Goal: Information Seeking & Learning: Learn about a topic

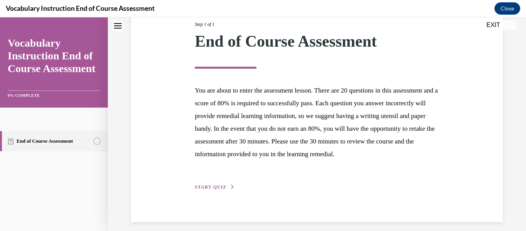
scroll to position [123, 0]
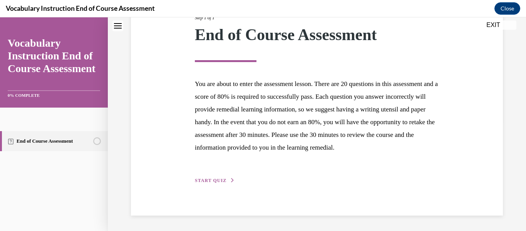
click at [209, 173] on div "Step 1 of 1 End of Course Assessment You are about to enter the assessment less…" at bounding box center [317, 91] width 256 height 188
click at [216, 182] on span "START QUIZ" at bounding box center [211, 180] width 32 height 5
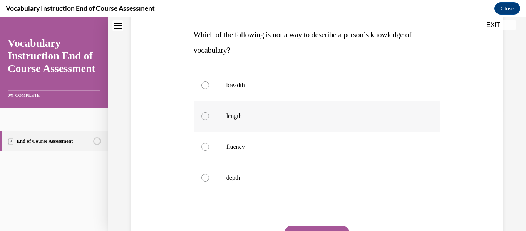
scroll to position [120, 0]
click at [248, 88] on p "breadth" at bounding box center [323, 85] width 195 height 8
click at [209, 88] on input "breadth" at bounding box center [205, 85] width 8 height 8
radio input "true"
click at [308, 228] on button "SUBMIT" at bounding box center [316, 232] width 65 height 15
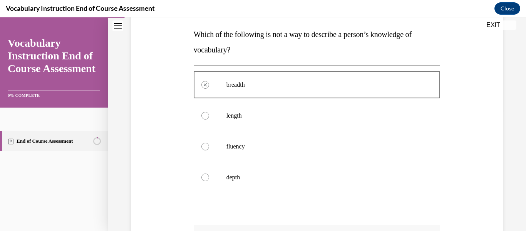
click at [308, 228] on div "Question 01/24 Which of the following is not a way to describe a person’s knowl…" at bounding box center [317, 169] width 247 height 364
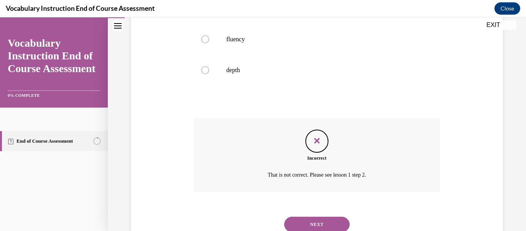
click at [322, 216] on button "NEXT" at bounding box center [316, 223] width 65 height 15
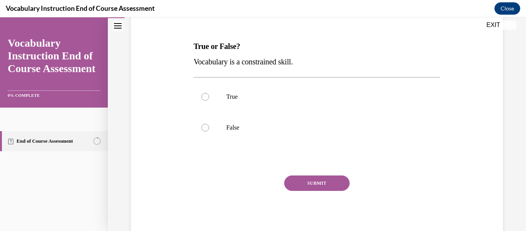
scroll to position [108, 0]
click at [237, 127] on p "False" at bounding box center [323, 128] width 195 height 8
click at [209, 127] on input "False" at bounding box center [205, 128] width 8 height 8
radio input "true"
click at [305, 187] on button "SUBMIT" at bounding box center [316, 183] width 65 height 15
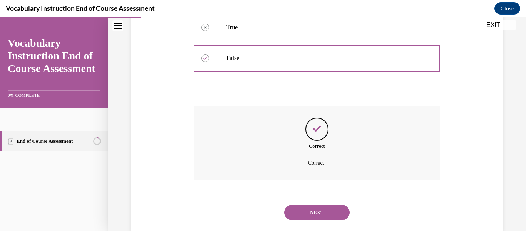
click at [303, 209] on button "NEXT" at bounding box center [316, 212] width 65 height 15
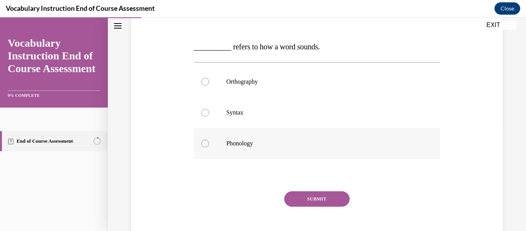
click at [264, 144] on p "Phonology" at bounding box center [323, 143] width 195 height 8
click at [209, 144] on input "Phonology" at bounding box center [205, 143] width 8 height 8
radio input "true"
click at [302, 197] on button "SUBMIT" at bounding box center [316, 198] width 65 height 15
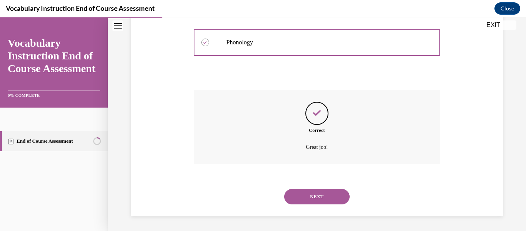
click at [309, 189] on button "NEXT" at bounding box center [316, 196] width 65 height 15
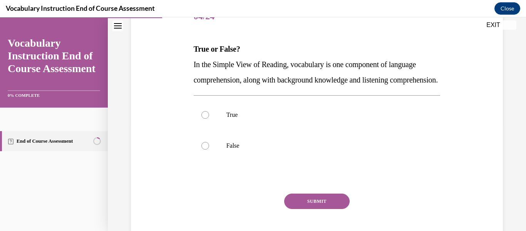
scroll to position [106, 0]
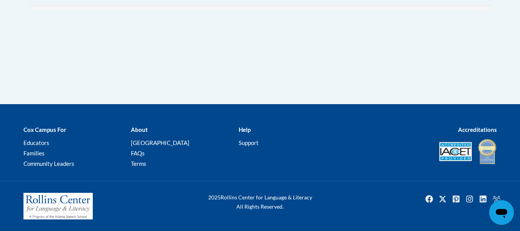
scroll to position [1007, 0]
